Goal: Download file/media

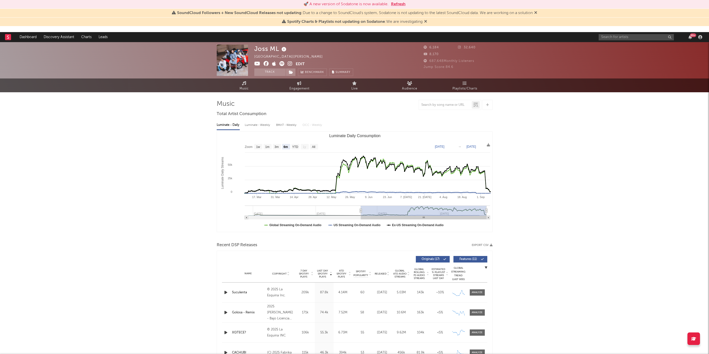
select select "6m"
click at [402, 3] on button "Refresh" at bounding box center [398, 4] width 15 height 6
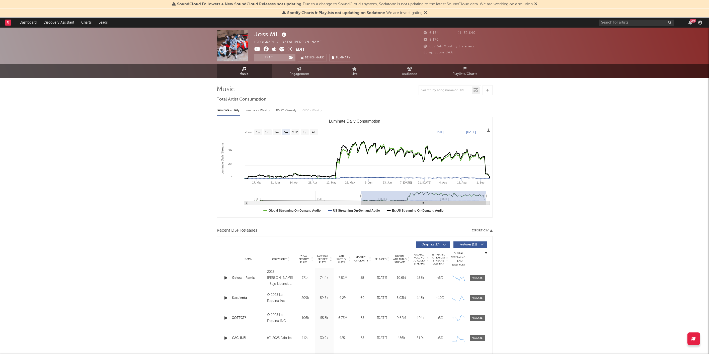
select select "6m"
click at [630, 21] on input "text" at bounding box center [636, 23] width 75 height 6
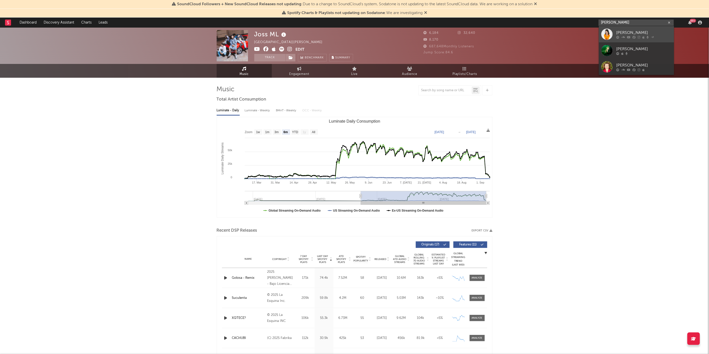
type input "[PERSON_NAME]"
click at [624, 34] on div "[PERSON_NAME]" at bounding box center [643, 33] width 55 height 6
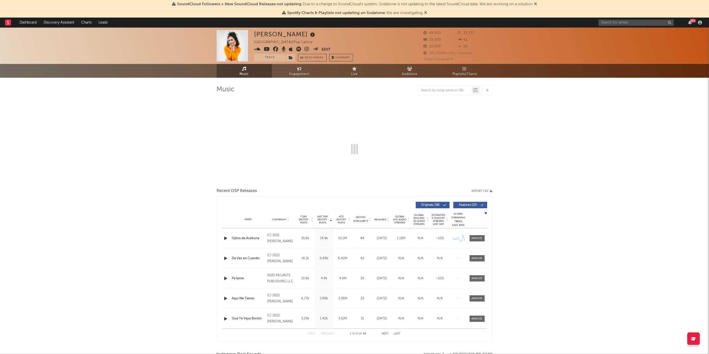
select select "6m"
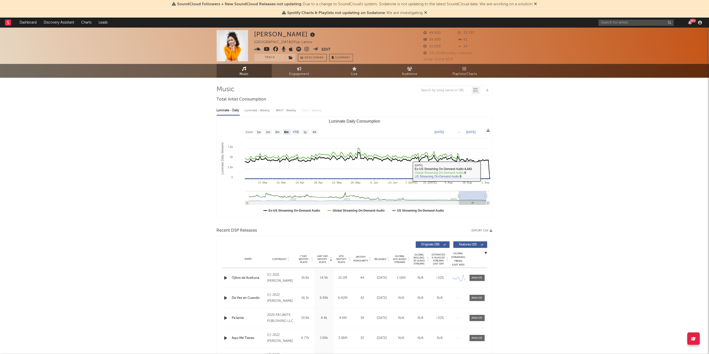
click at [484, 230] on button "Export CSV" at bounding box center [482, 230] width 21 height 3
